Goal: Book appointment/travel/reservation

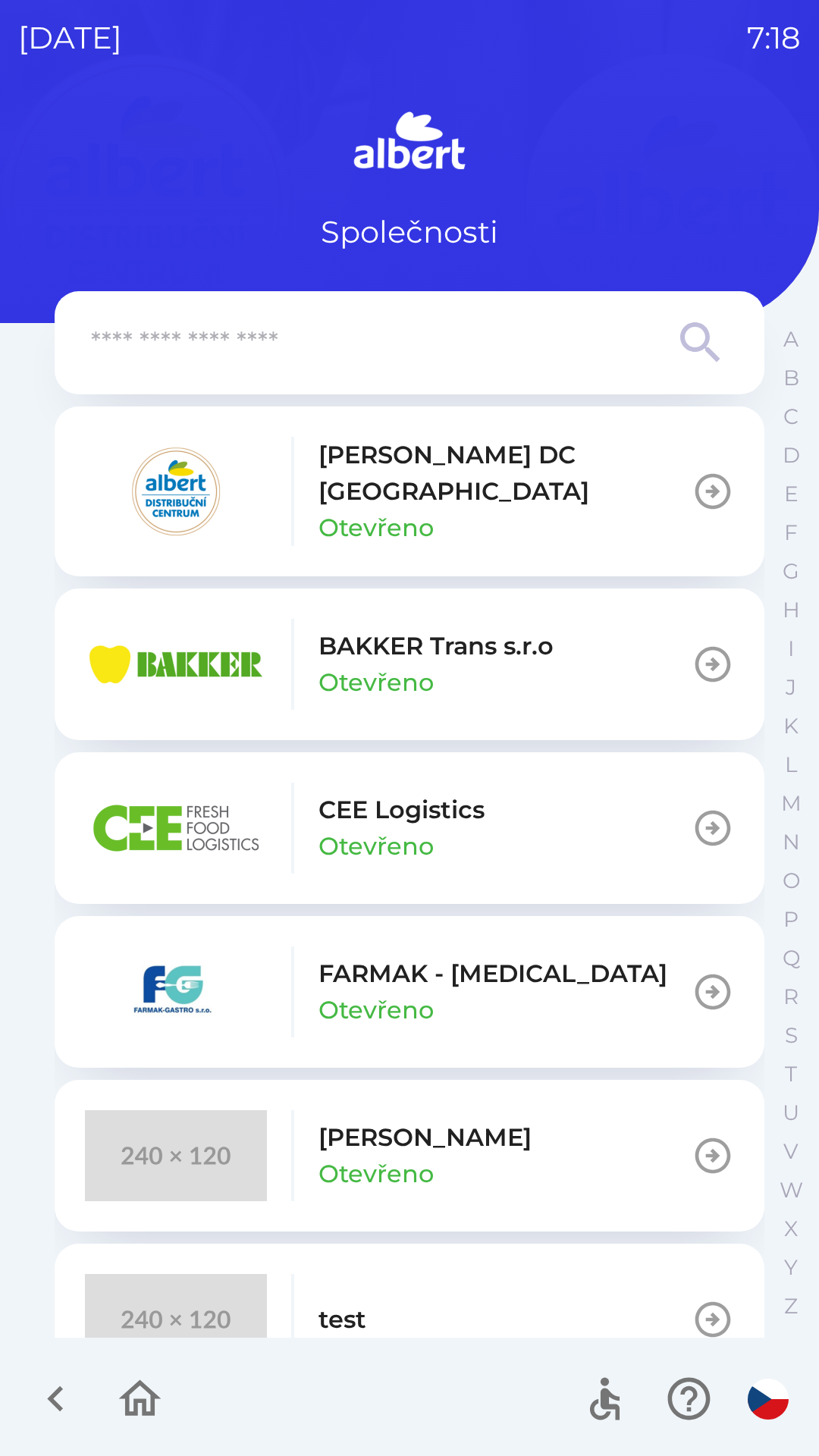
click at [398, 480] on p "[PERSON_NAME] DC [GEOGRAPHIC_DATA]" at bounding box center [505, 473] width 373 height 73
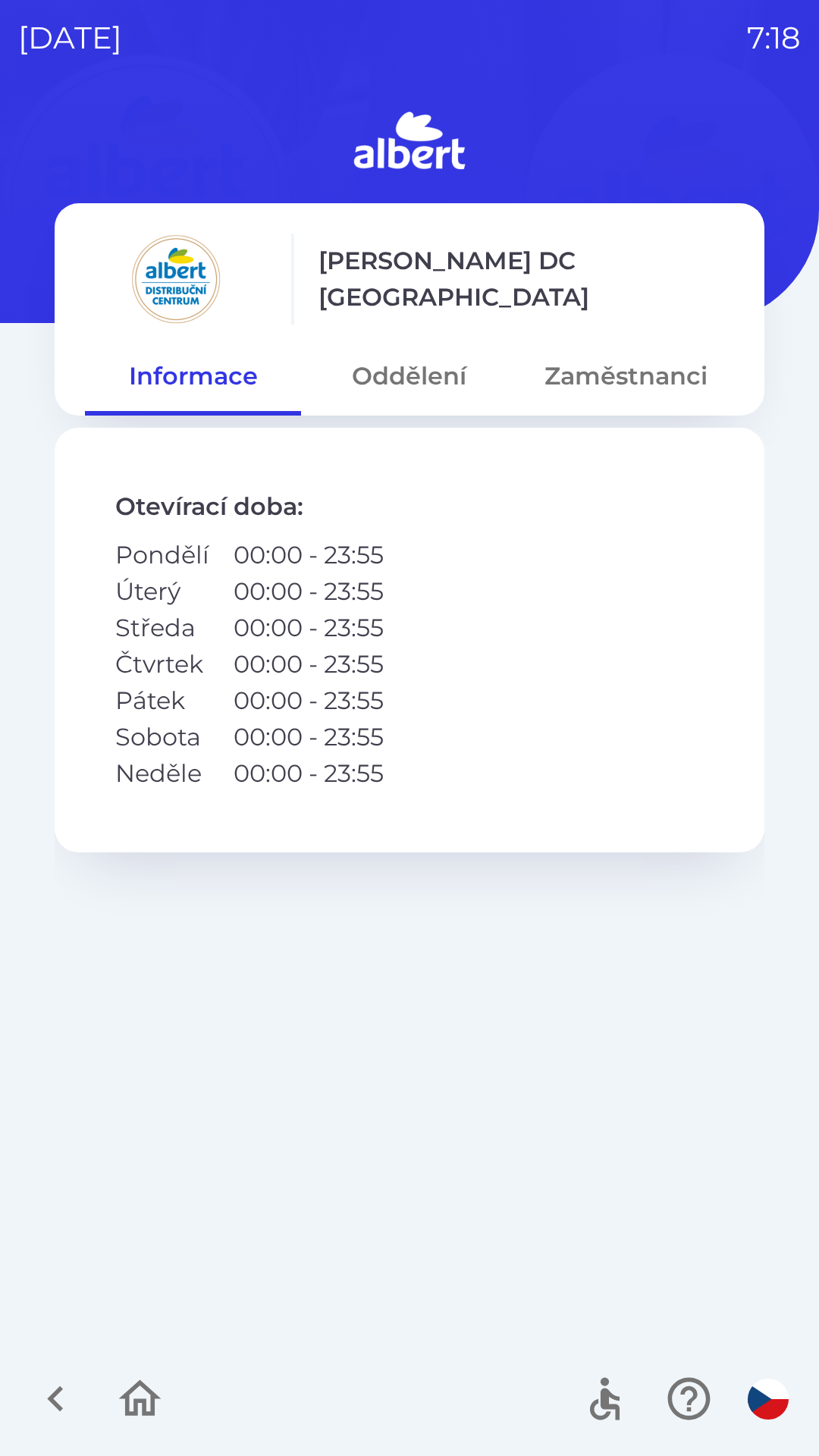
click at [392, 384] on button "Oddělení" at bounding box center [409, 376] width 216 height 55
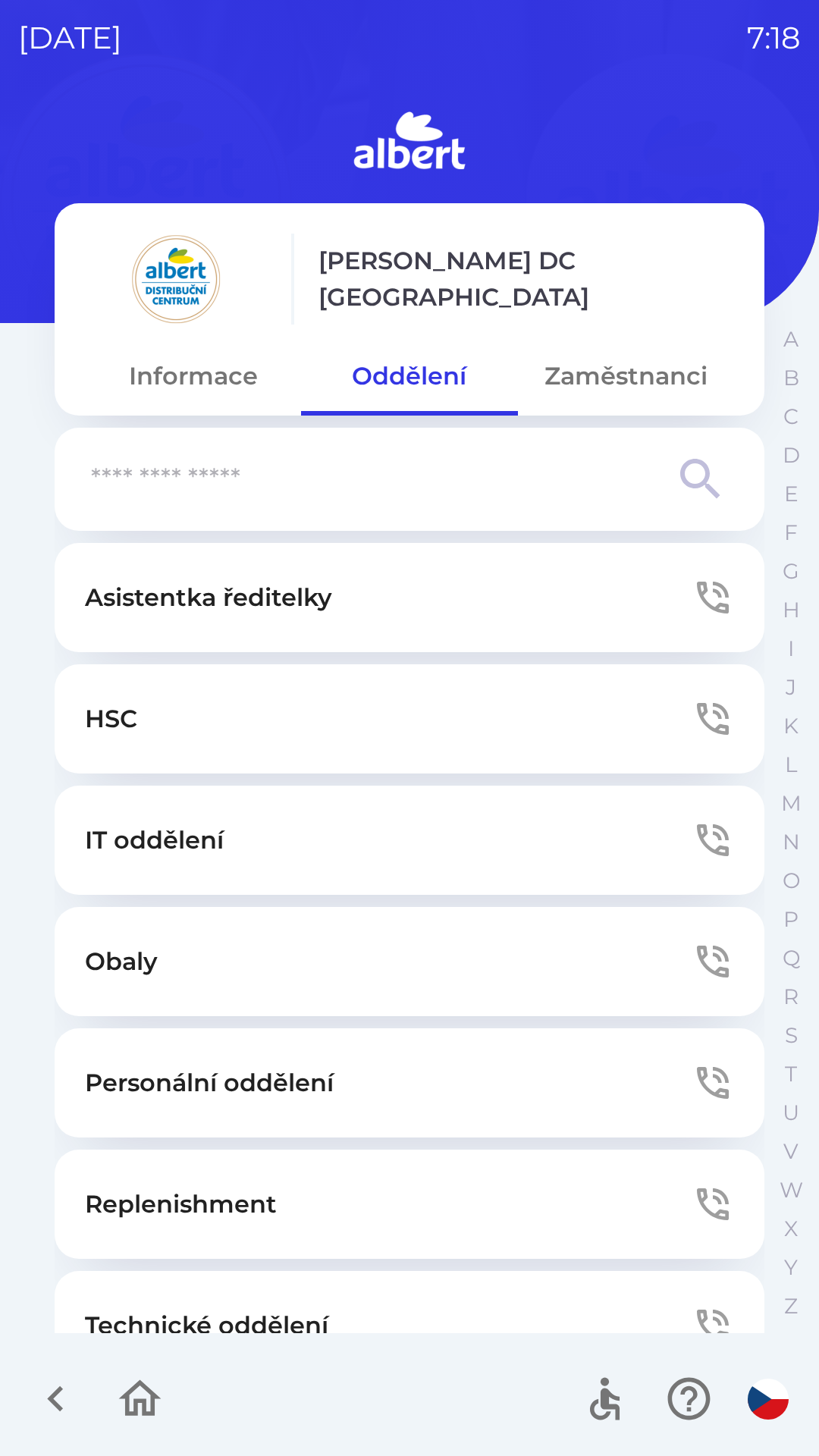
click at [200, 1301] on button "Technické oddělení" at bounding box center [410, 1325] width 710 height 109
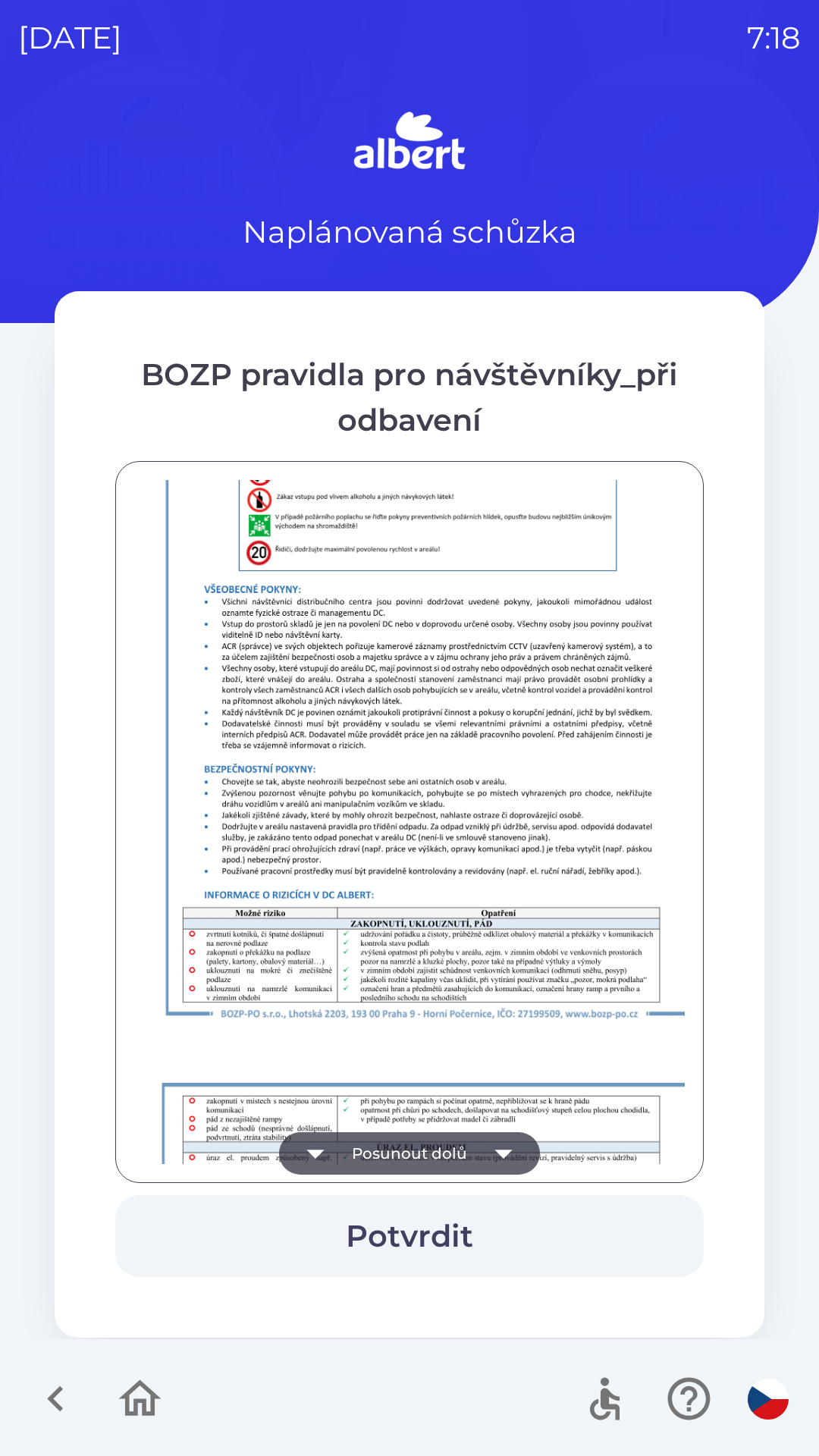
scroll to position [1065, 0]
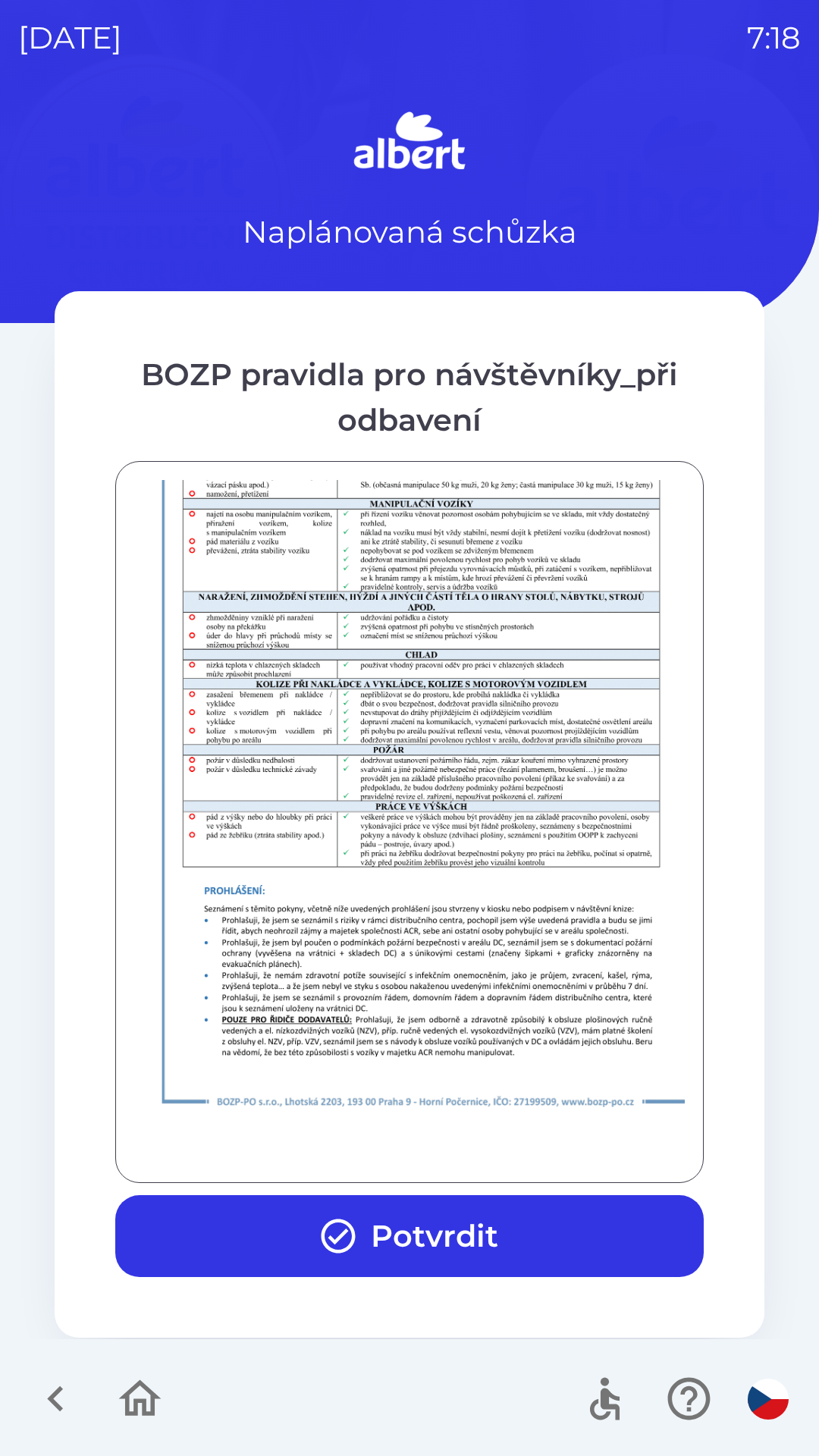
click at [381, 1252] on button "Potvrdit" at bounding box center [410, 1236] width 589 height 82
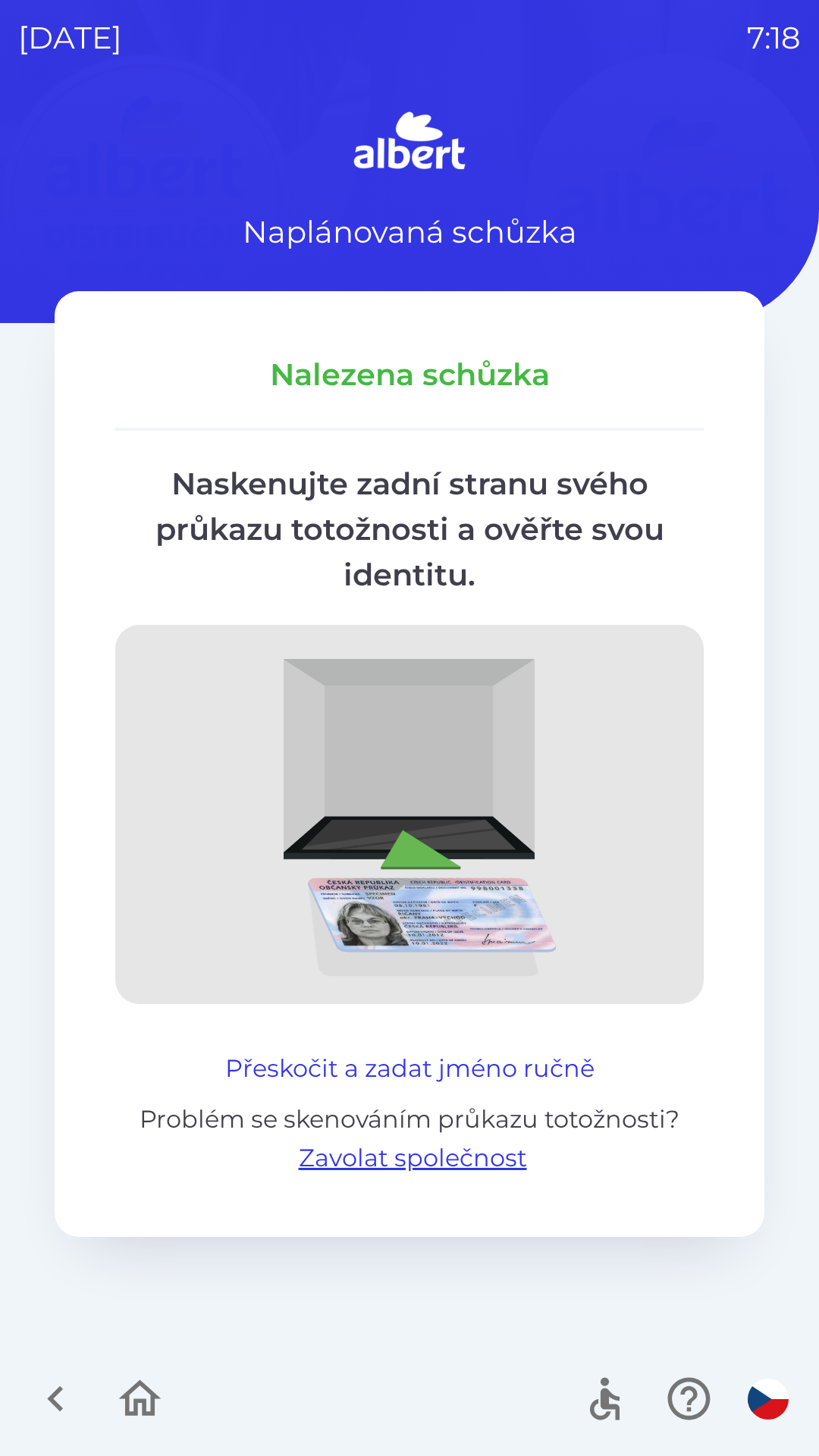
click at [489, 1055] on button "Přeskočit a zadat jméno ručně" at bounding box center [410, 1069] width 382 height 37
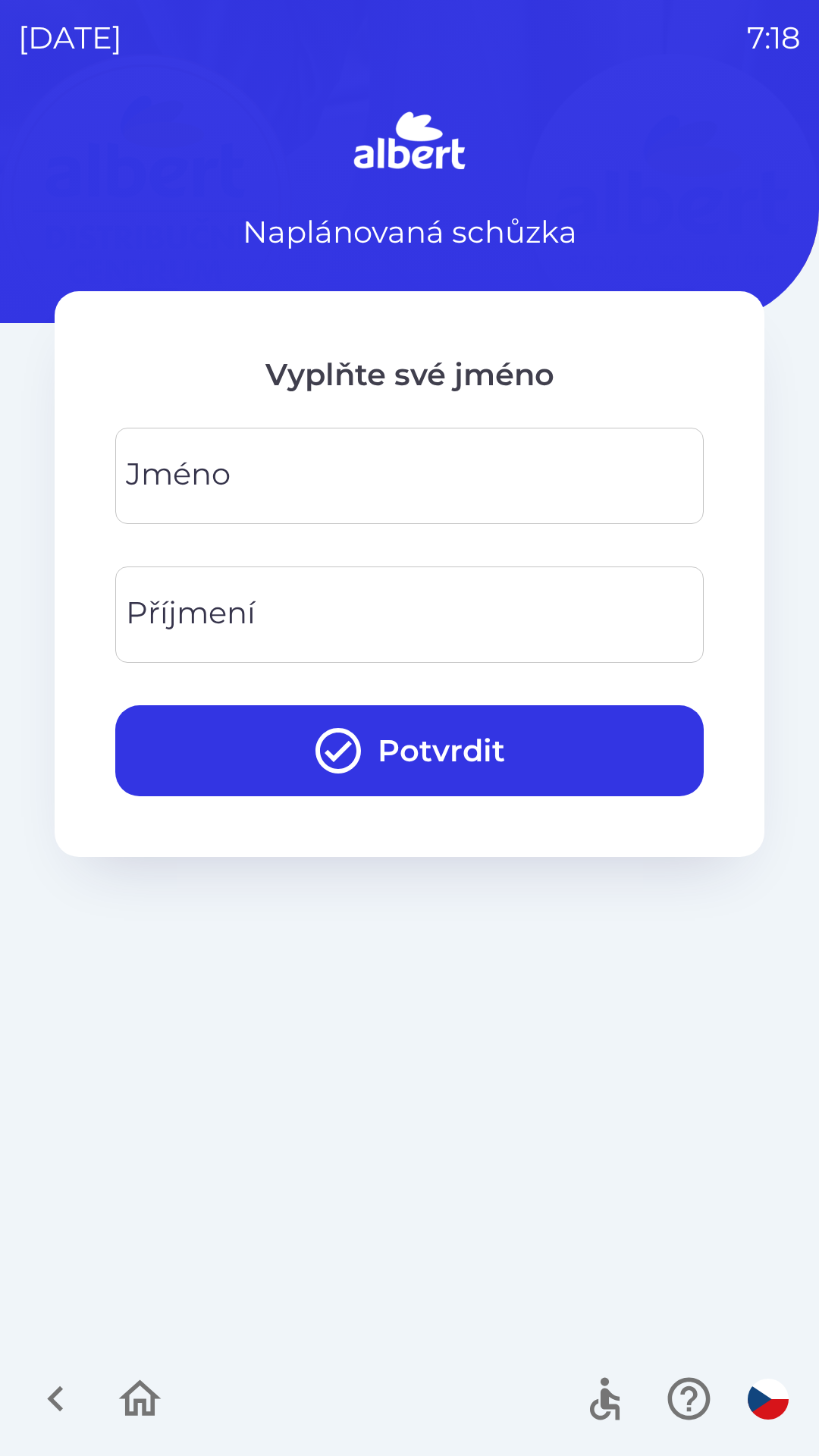
click at [215, 477] on div "[PERSON_NAME]" at bounding box center [410, 476] width 589 height 96
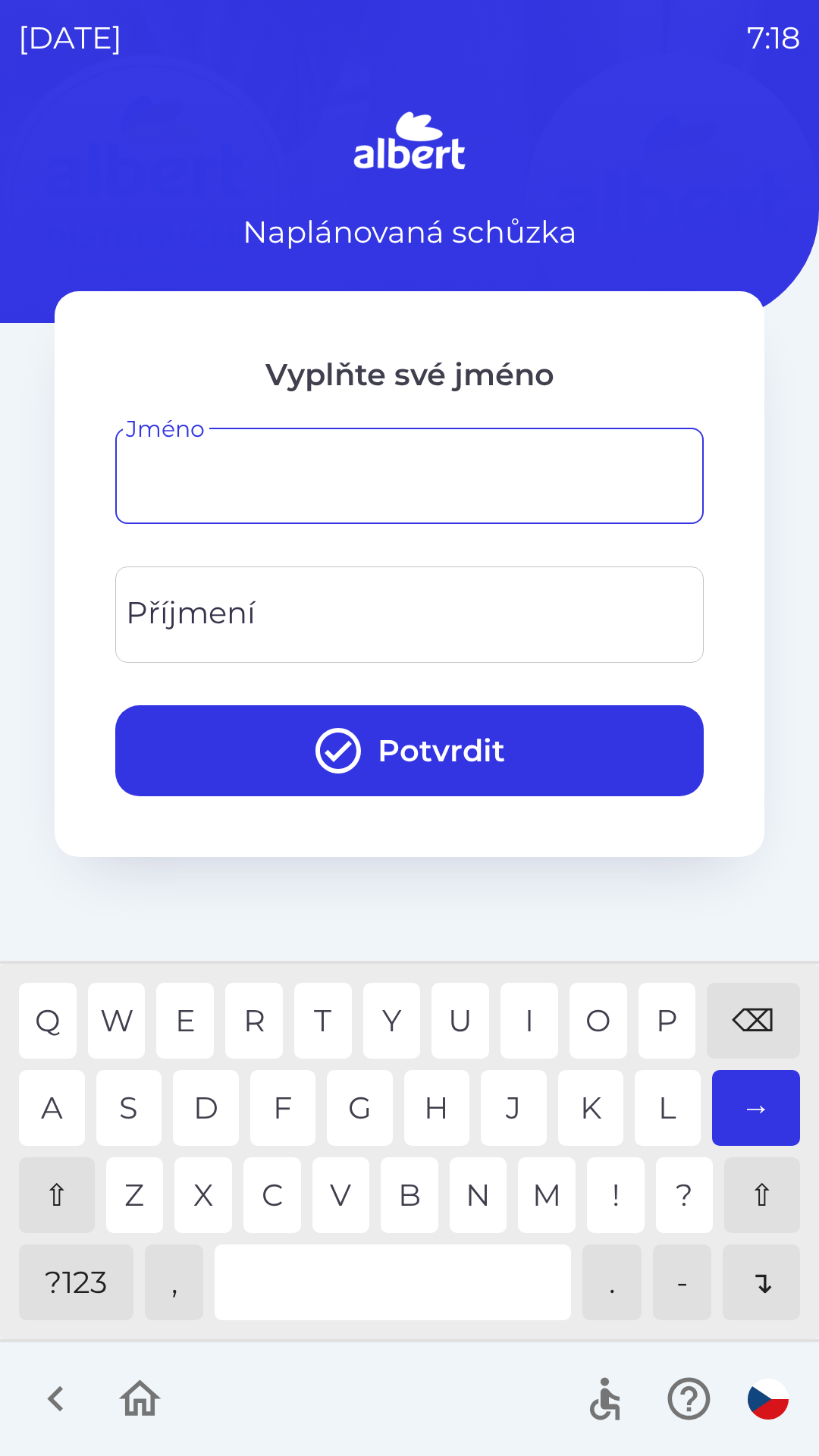
click at [56, 1195] on div "⇧" at bounding box center [57, 1194] width 76 height 76
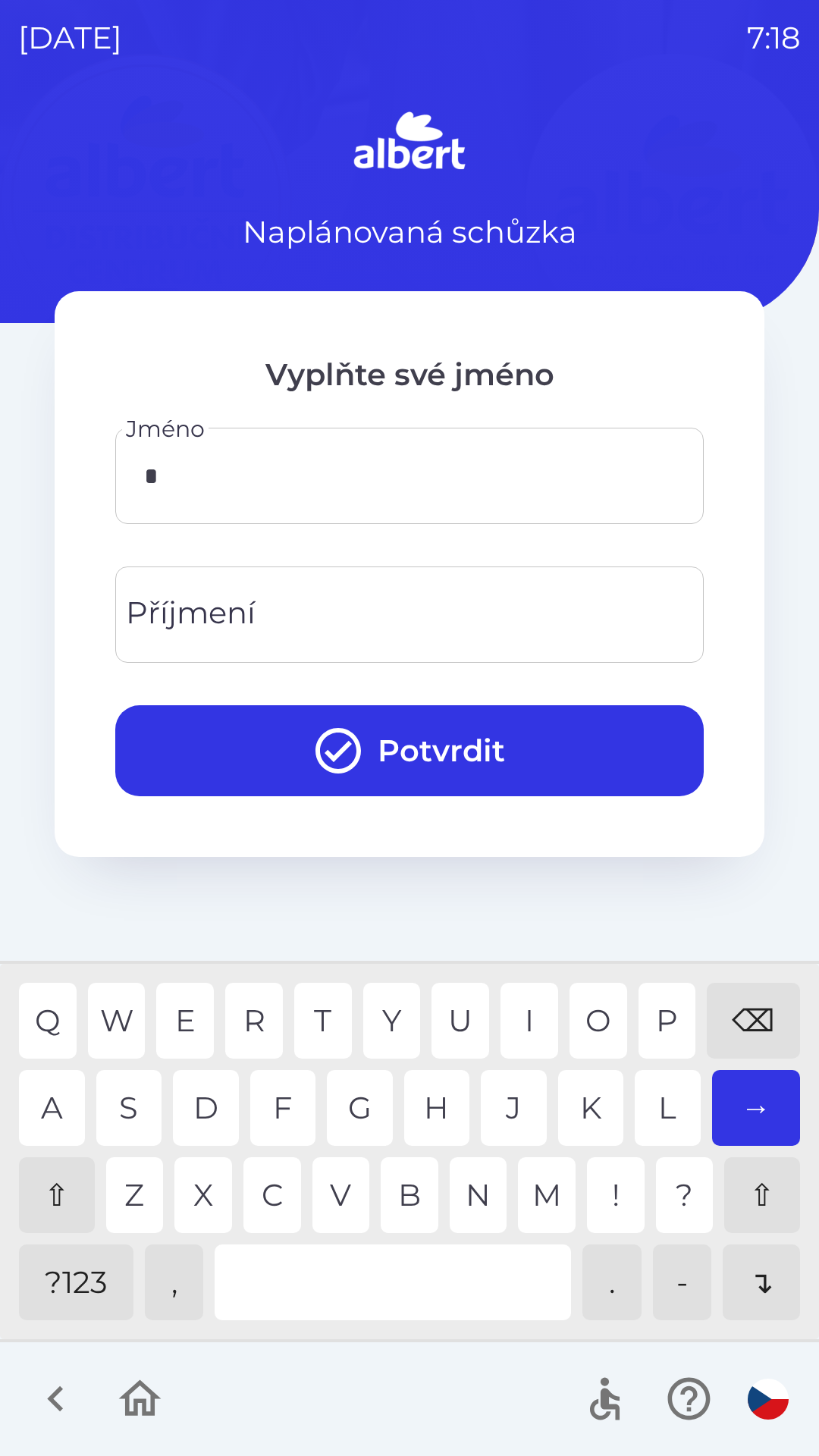
click at [32, 1100] on div "A" at bounding box center [52, 1107] width 66 height 76
type input "*"
click at [741, 1007] on div "⌫" at bounding box center [753, 1020] width 93 height 76
click at [177, 1009] on div "E" at bounding box center [185, 1020] width 57 height 76
click at [123, 1099] on div "S" at bounding box center [129, 1107] width 66 height 76
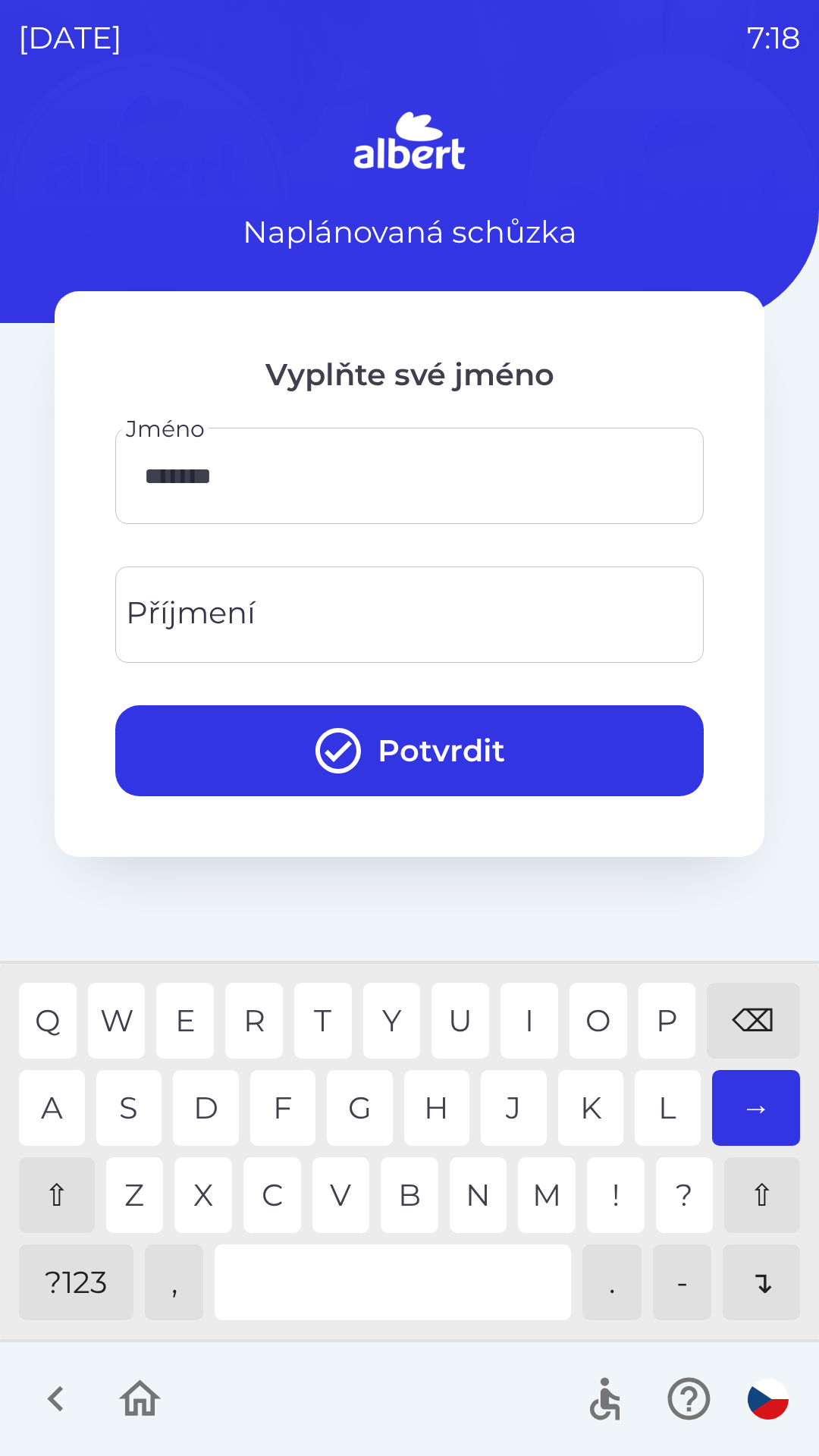
click at [464, 1190] on div "N" at bounding box center [478, 1194] width 57 height 76
click at [186, 1101] on div "D" at bounding box center [205, 1107] width 66 height 76
type input "*********"
click at [272, 612] on input "Příjmení" at bounding box center [410, 614] width 552 height 60
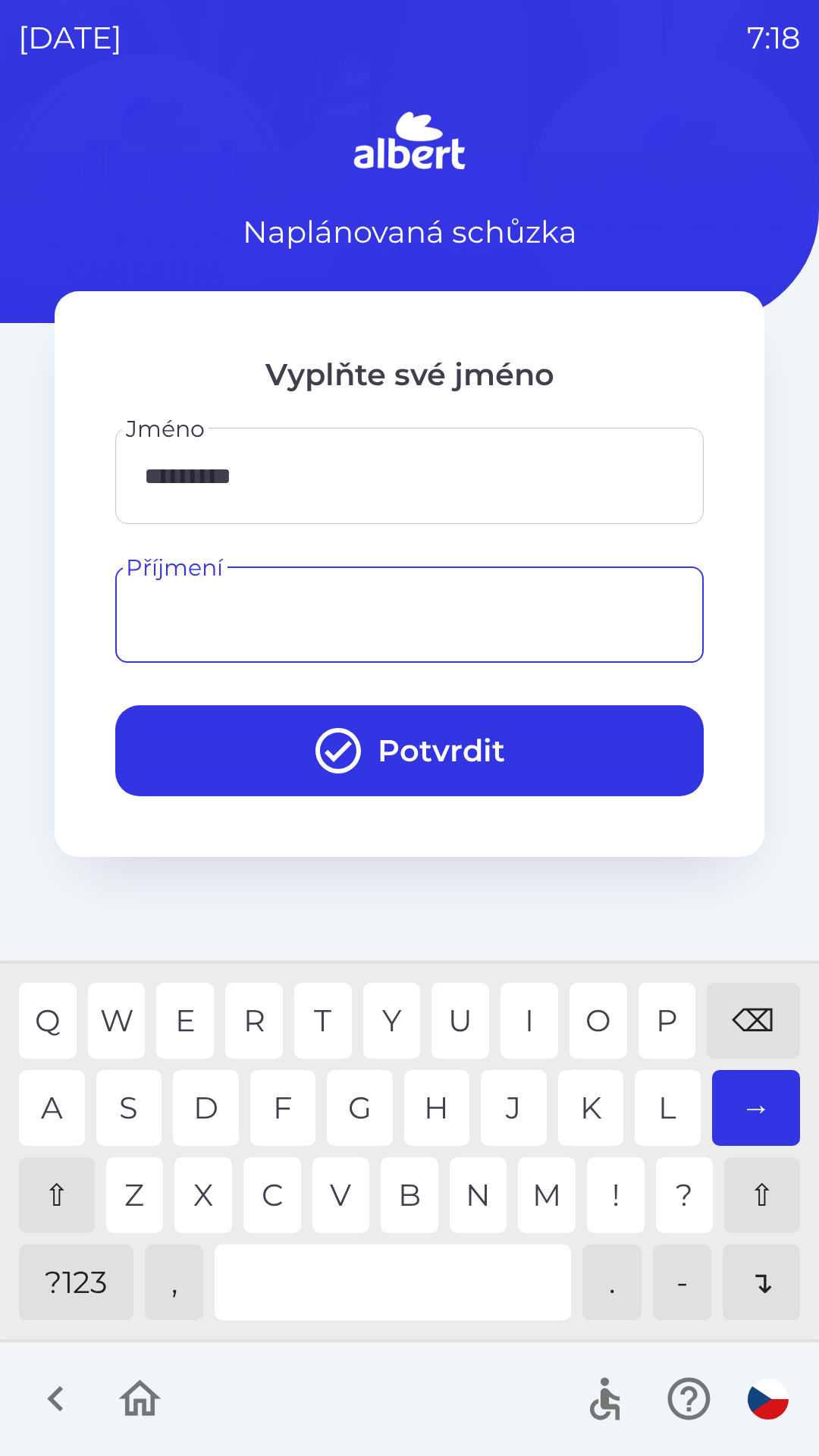
click at [40, 1176] on div "⇧" at bounding box center [57, 1194] width 76 height 76
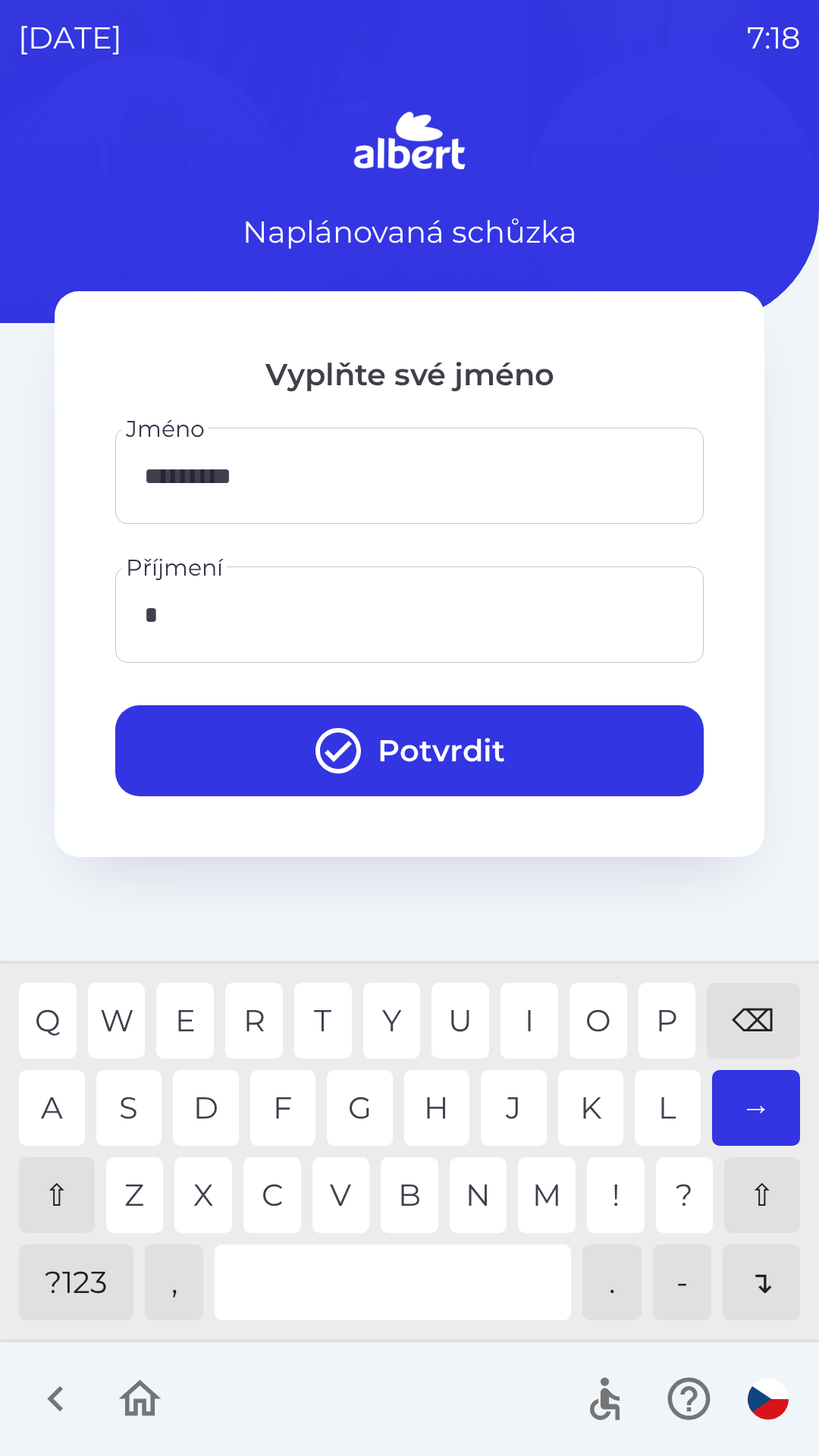
click at [597, 1111] on div "K" at bounding box center [590, 1107] width 66 height 76
click at [229, 1030] on div "R" at bounding box center [254, 1020] width 57 height 76
click at [384, 1025] on div "Y" at bounding box center [392, 1020] width 57 height 76
click at [387, 1022] on div "Y" at bounding box center [392, 1020] width 57 height 76
click at [752, 1006] on div "⌫" at bounding box center [753, 1020] width 93 height 76
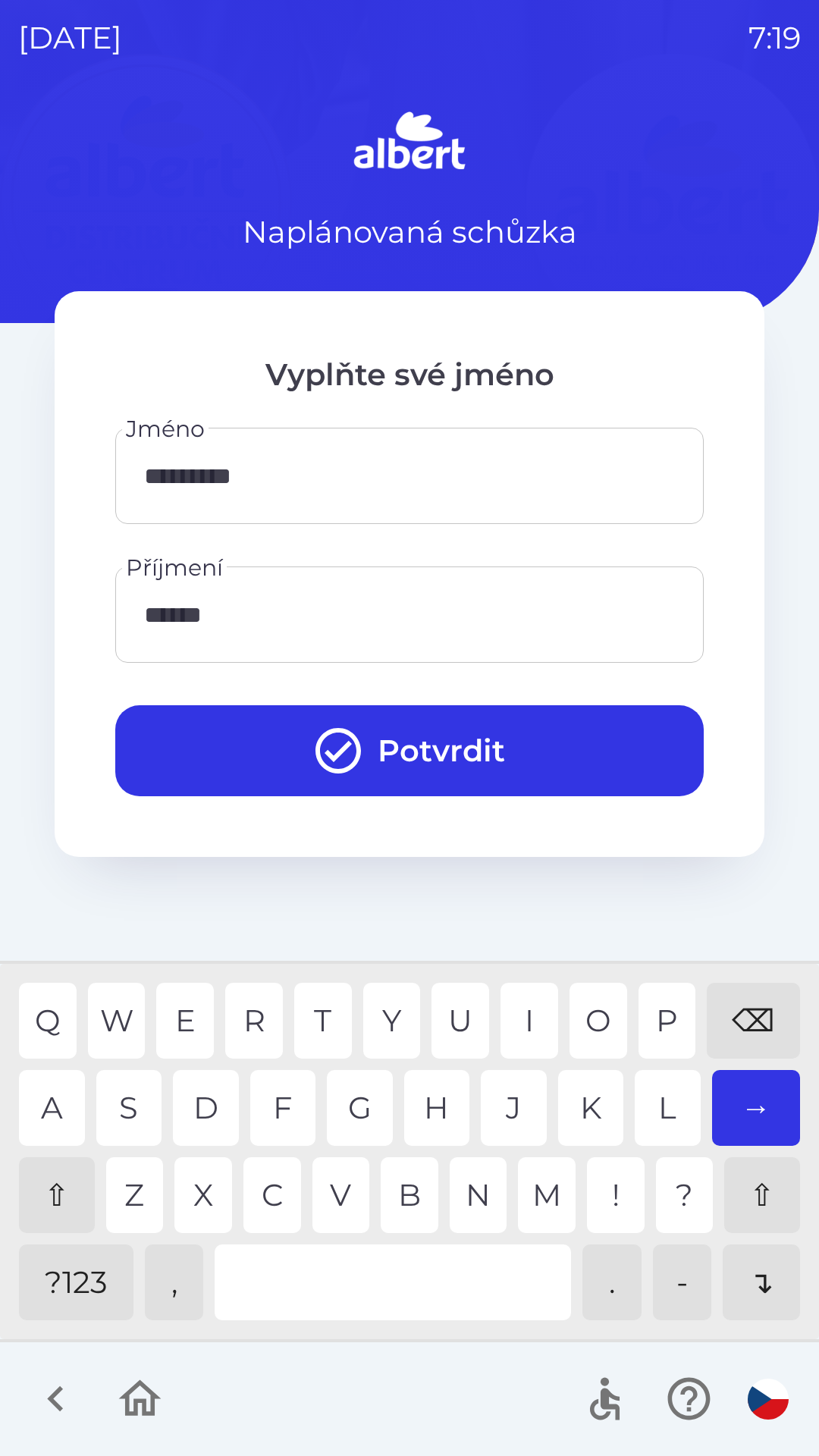
click at [446, 1099] on div "H" at bounding box center [437, 1107] width 66 height 76
click at [462, 1188] on div "N" at bounding box center [478, 1194] width 57 height 76
type input "**********"
click at [568, 760] on button "Potvrdit" at bounding box center [410, 750] width 589 height 91
